Goal: Complete application form

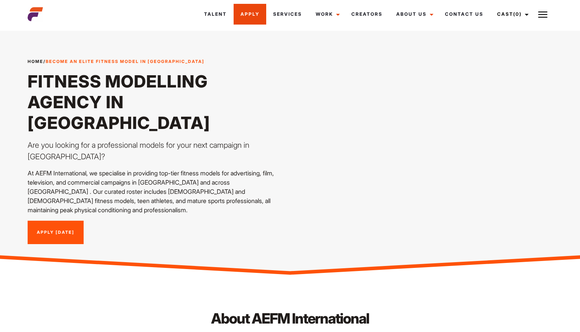
click at [254, 13] on link "Apply" at bounding box center [250, 14] width 33 height 21
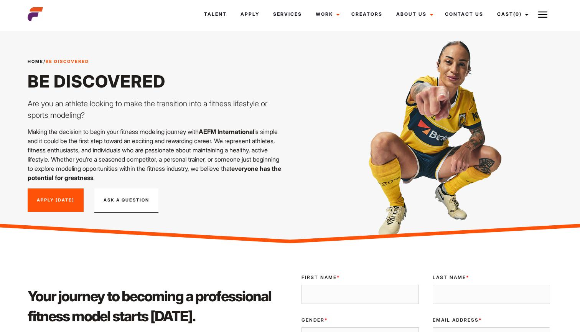
click at [64, 201] on link "Apply [DATE]" at bounding box center [56, 200] width 56 height 24
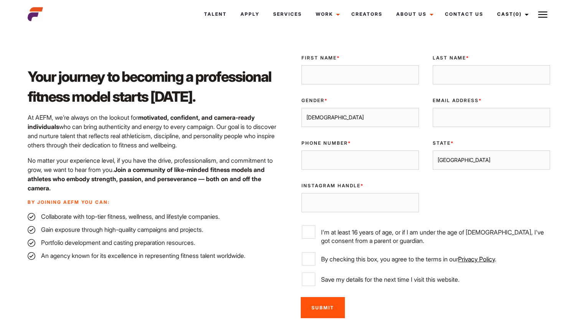
scroll to position [215, 0]
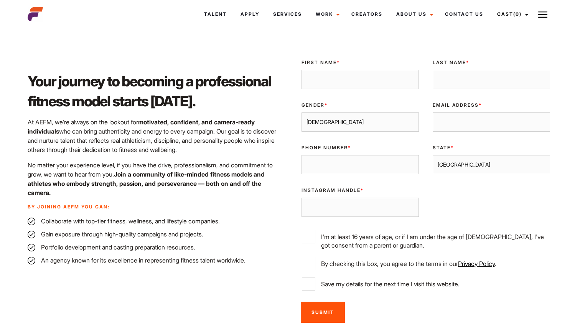
type input "A"
type input "[PERSON_NAME]"
type input "Eichler"
click at [419, 104] on div "Gender * Male Female" at bounding box center [360, 117] width 131 height 43
type input "sophieeich"
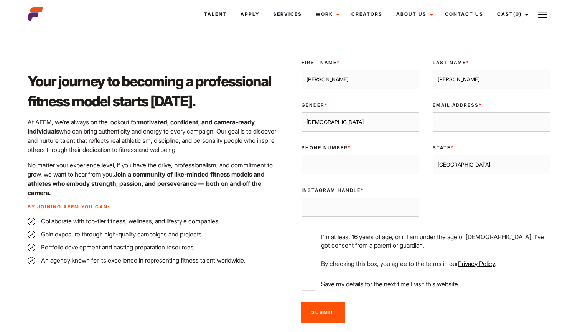
type input "sophieeichler96@gmail.com"
select select "female"
type input "0456495507"
select select "Melbourne"
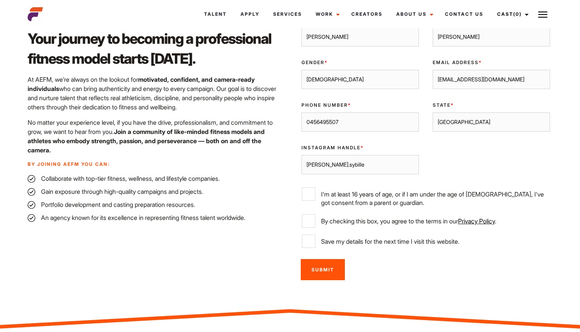
scroll to position [259, 0]
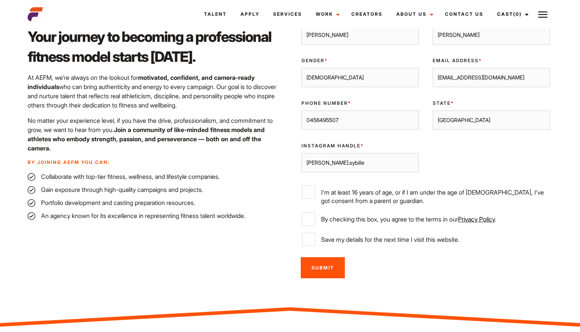
type input "sophie.sybille"
click at [311, 216] on input "By checking this box, you agree to the terms in our Privacy Policy ." at bounding box center [308, 218] width 13 height 13
checkbox input "true"
click at [307, 191] on input "I'm at least 16 years of age, or if I am under the age of 18, I've got consent …" at bounding box center [308, 191] width 13 height 13
checkbox input "true"
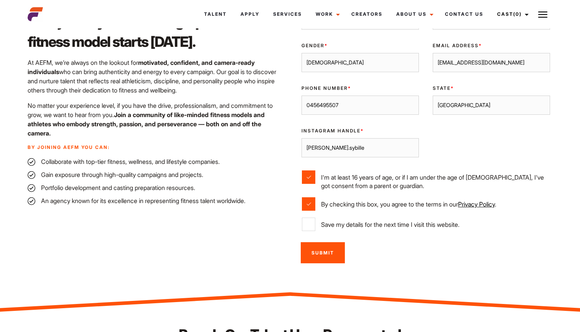
scroll to position [223, 0]
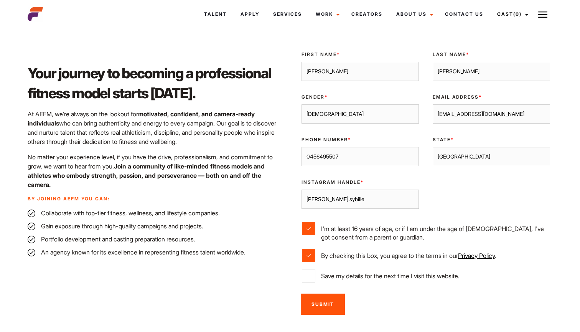
click at [326, 303] on input "Submit" at bounding box center [323, 303] width 44 height 21
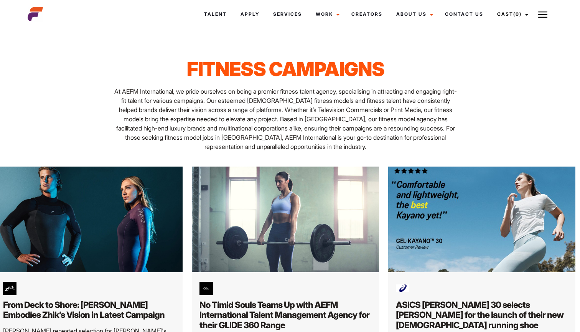
scroll to position [0, 5]
click at [466, 15] on link "Contact Us" at bounding box center [464, 14] width 52 height 21
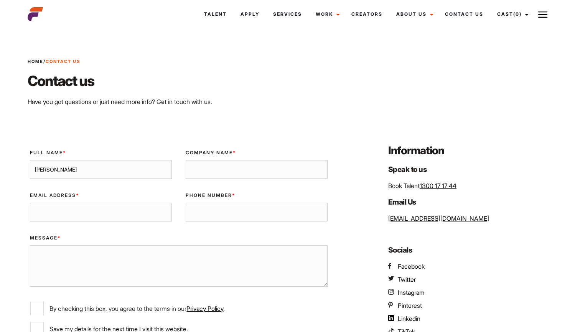
type input "Sophie"
type input "Sophie Sybille"
type input "sophieeichler96@gmail.com"
type input "04564"
type input "0456495507"
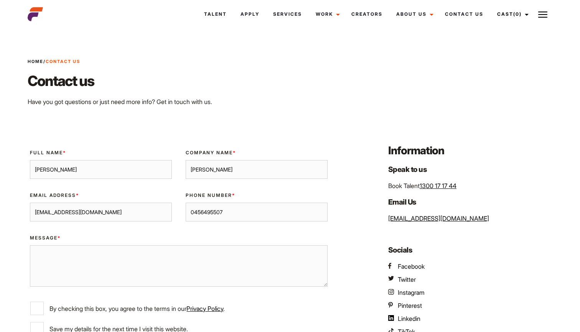
click at [103, 263] on textarea "Message *" at bounding box center [178, 265] width 297 height 41
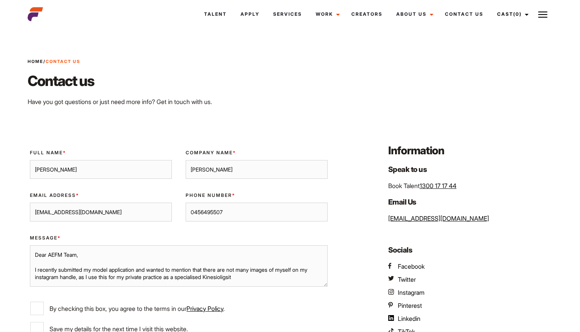
click at [209, 276] on textarea "Dear AEFM Team, I recently submitted my model application and wanted to mention…" at bounding box center [178, 265] width 297 height 41
click at [234, 277] on textarea "Dear AEFM Team, I recently submitted my model application and wanted to mention…" at bounding box center [178, 265] width 297 height 41
click at [174, 277] on textarea "Dear AEFM Team, I recently submitted my model application and wanted to mention…" at bounding box center [178, 265] width 297 height 41
click at [207, 274] on textarea "Dear AEFM Team, I recently submitted my model application and wanted to mention…" at bounding box center [178, 265] width 297 height 41
click at [257, 277] on textarea "Dear AEFM Team, I recently submitted my model application and wanted to mention…" at bounding box center [178, 265] width 297 height 41
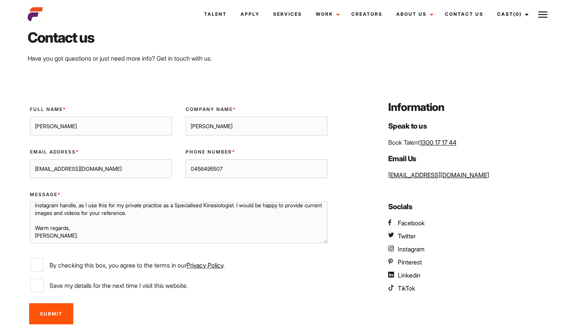
scroll to position [52, 0]
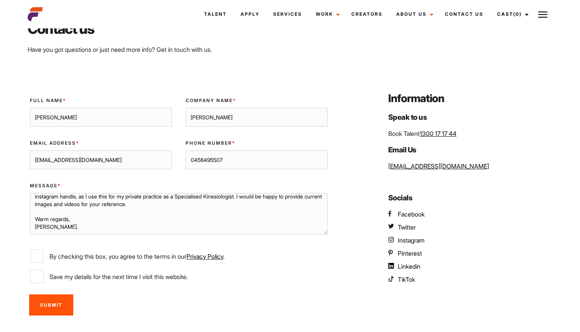
type textarea "Dear AEFM Team, I recently submitted my model application and wanted to mention…"
click at [36, 252] on input "By checking this box, you agree to the terms in our Privacy Policy ." at bounding box center [36, 255] width 13 height 13
checkbox input "true"
click at [59, 305] on input "Submit" at bounding box center [51, 304] width 44 height 21
